Goal: Task Accomplishment & Management: Use online tool/utility

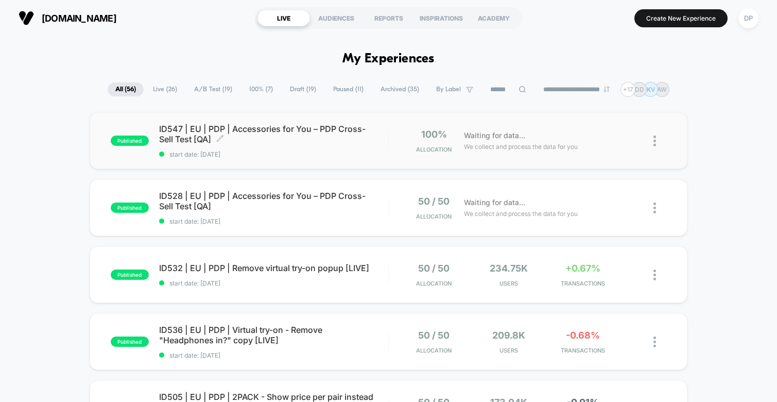
click at [321, 132] on span "ID547 | EU | PDP | Accessories for You – PDP Cross-Sell Test [QA] Click to edit…" at bounding box center [273, 134] width 229 height 21
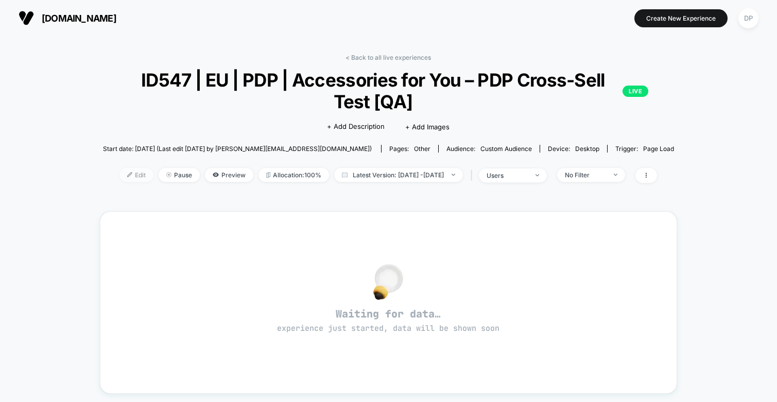
click at [127, 173] on span "Edit" at bounding box center [137, 175] width 34 height 14
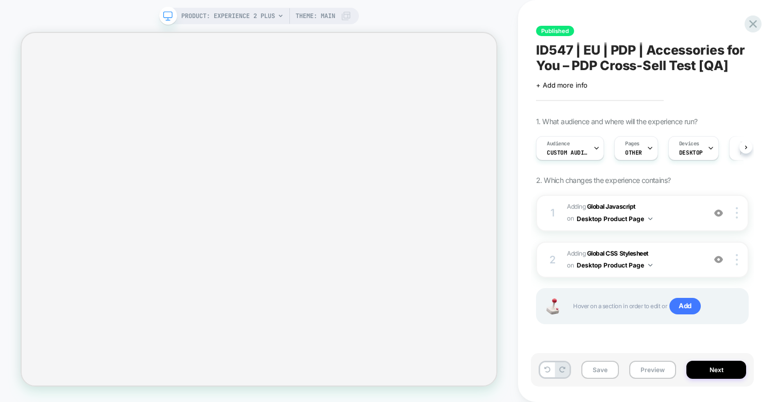
scroll to position [0, 1]
click at [645, 217] on button "Desktop Product Page" at bounding box center [615, 218] width 76 height 13
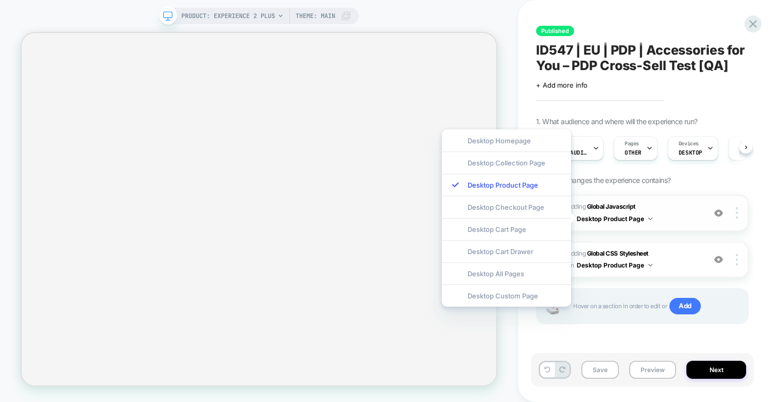
click at [645, 217] on button "Desktop Product Page" at bounding box center [615, 218] width 76 height 13
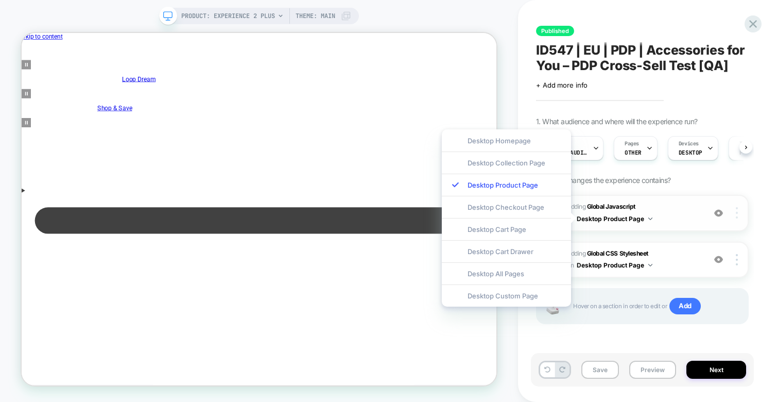
scroll to position [0, 0]
click at [737, 211] on img at bounding box center [737, 212] width 2 height 11
click at [757, 191] on div "Published ID547 | EU | PDP | Accessories for You – PDP Cross-Sell Test [QA] Cli…" at bounding box center [647, 201] width 223 height 402
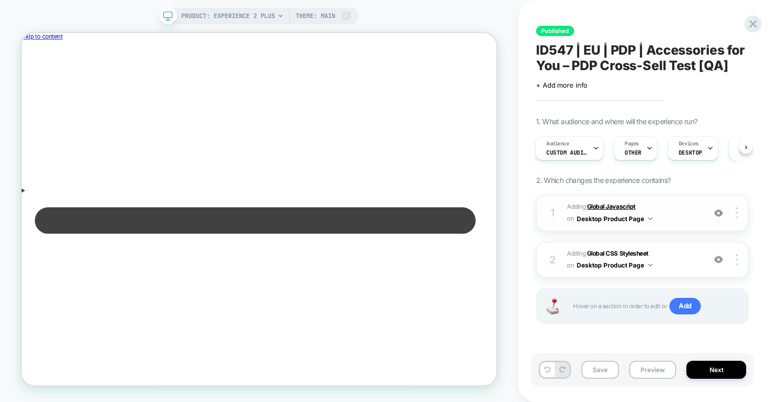
click at [605, 205] on b "Global Javascript" at bounding box center [611, 206] width 48 height 8
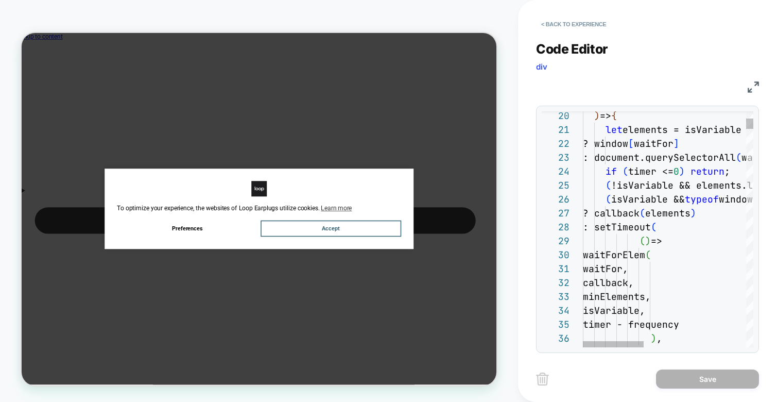
scroll to position [97, 95]
type textarea "**********"
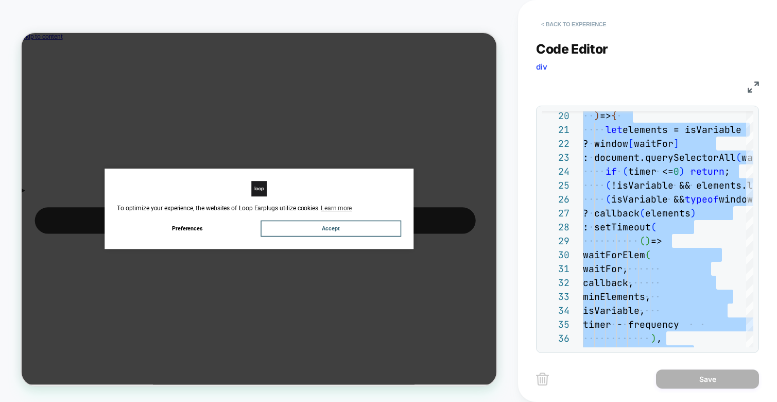
click at [569, 24] on button "< Back to experience" at bounding box center [573, 24] width 75 height 16
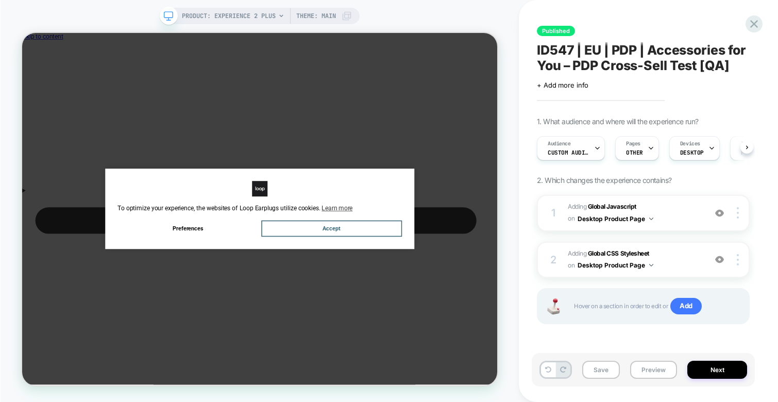
scroll to position [0, 1]
click at [755, 23] on icon at bounding box center [754, 24] width 8 height 8
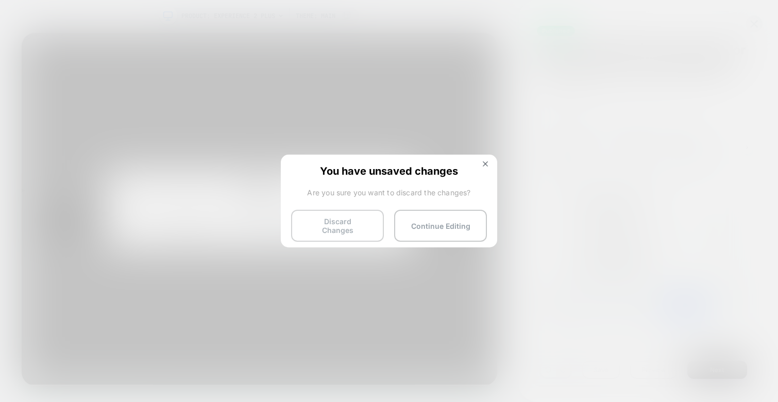
click at [348, 221] on button "Discard Changes" at bounding box center [337, 226] width 93 height 32
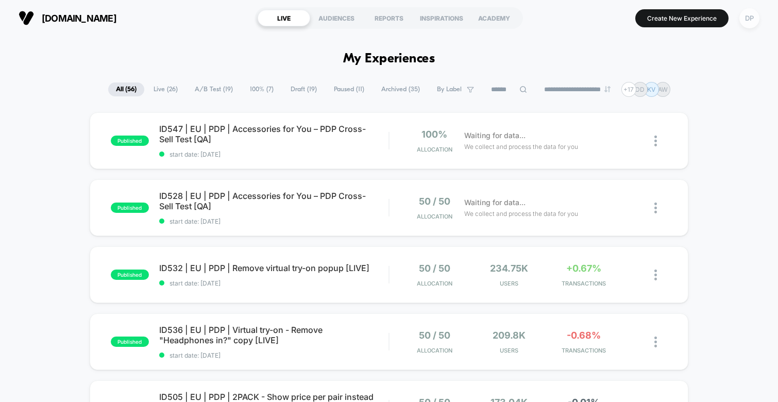
click at [751, 19] on div "DP" at bounding box center [749, 18] width 20 height 20
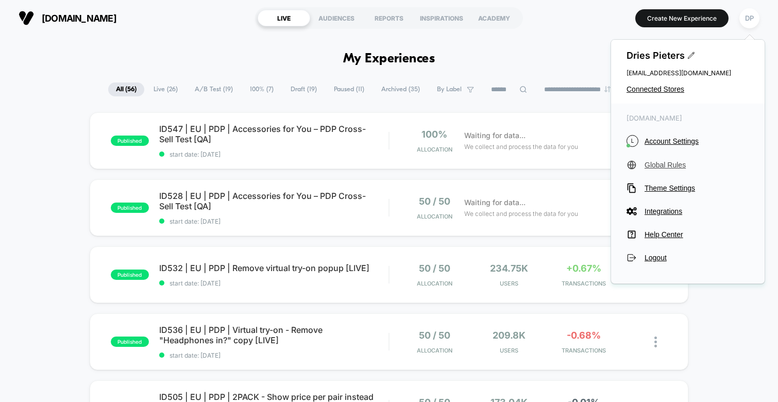
click at [665, 163] on span "Global Rules" at bounding box center [697, 165] width 105 height 8
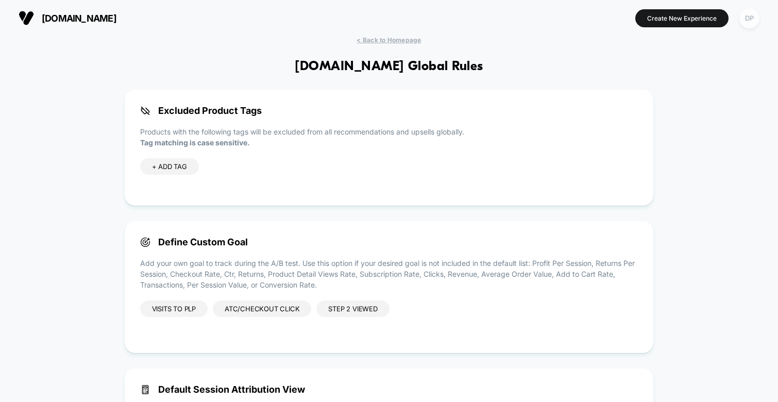
click at [747, 20] on div "DP" at bounding box center [749, 18] width 20 height 20
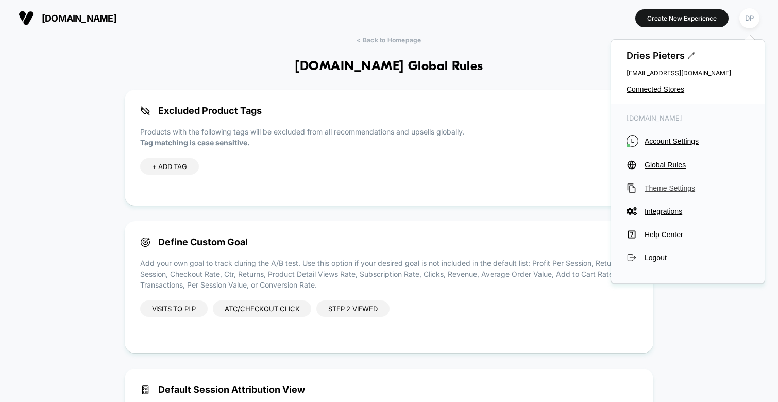
click at [673, 190] on span "Theme Settings" at bounding box center [697, 188] width 105 height 8
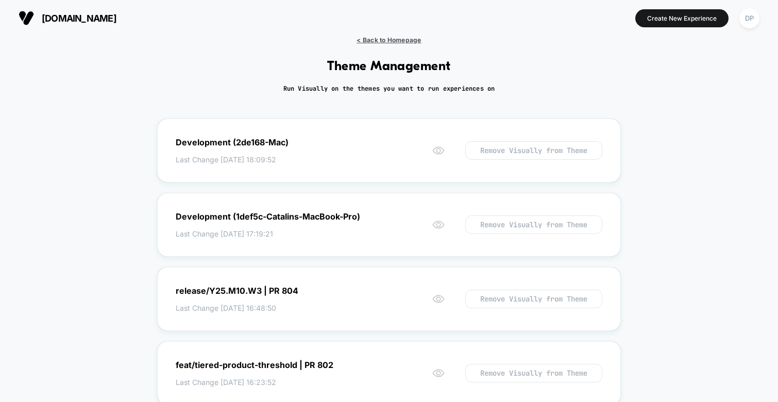
click at [367, 42] on span "< Back to Homepage" at bounding box center [389, 40] width 64 height 8
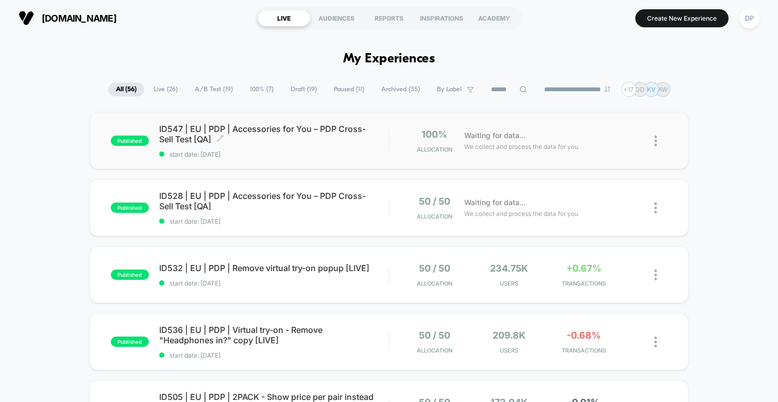
click at [320, 132] on span "ID547 | EU | PDP | Accessories for You – PDP Cross-Sell Test [QA] Click to edit…" at bounding box center [274, 134] width 230 height 21
click at [325, 127] on span "ID547 | EU | PDP | Accessories for You – PDP Cross-Sell Test [QA] Click to edit…" at bounding box center [274, 134] width 230 height 21
